Goal: Task Accomplishment & Management: Manage account settings

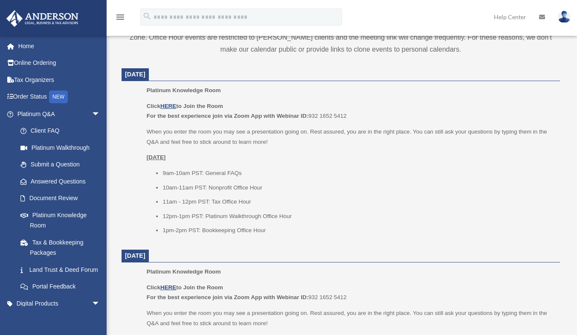
scroll to position [324, 0]
click at [568, 14] on img at bounding box center [564, 17] width 13 height 12
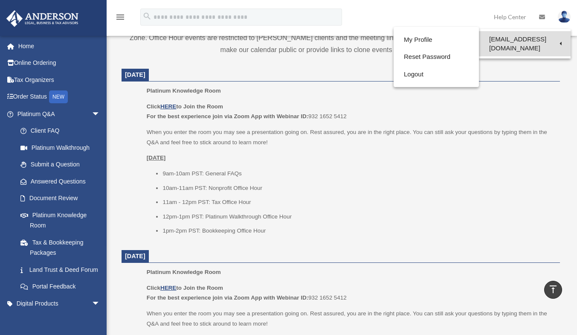
click at [506, 39] on link "[EMAIL_ADDRESS][DOMAIN_NAME]" at bounding box center [525, 43] width 92 height 25
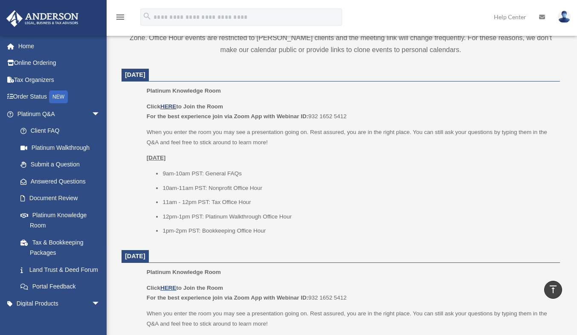
click at [561, 21] on img at bounding box center [564, 17] width 13 height 12
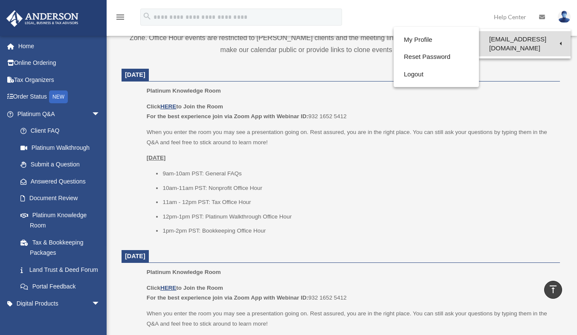
click at [496, 39] on link "[EMAIL_ADDRESS][DOMAIN_NAME]" at bounding box center [525, 43] width 92 height 25
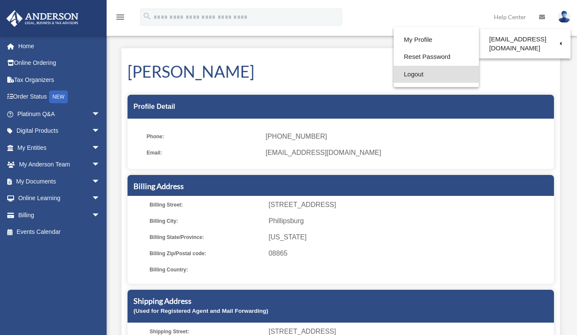
click at [422, 72] on link "Logout" at bounding box center [435, 74] width 85 height 17
